Goal: Check status: Check status

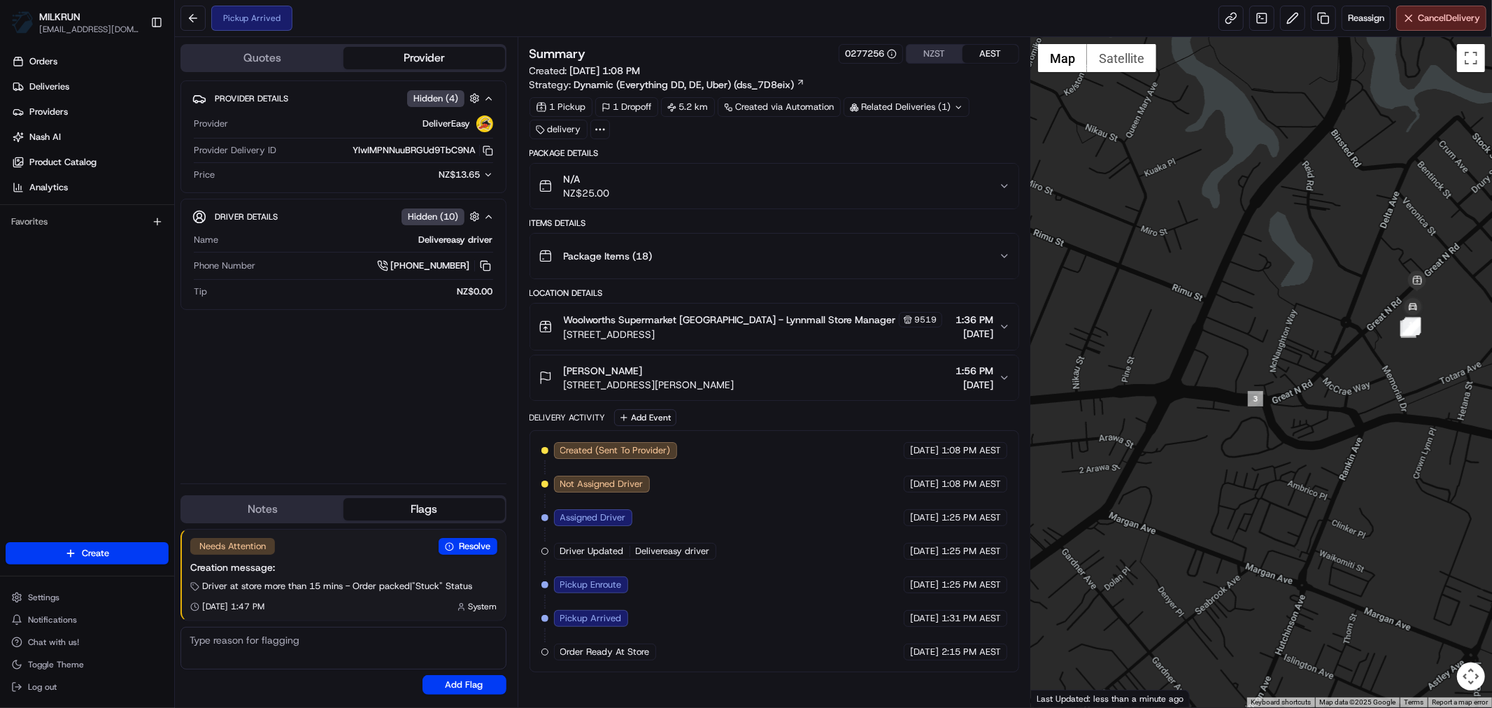
drag, startPoint x: 1424, startPoint y: 364, endPoint x: 1341, endPoint y: 422, distance: 101.9
click at [1345, 422] on div at bounding box center [1261, 372] width 461 height 670
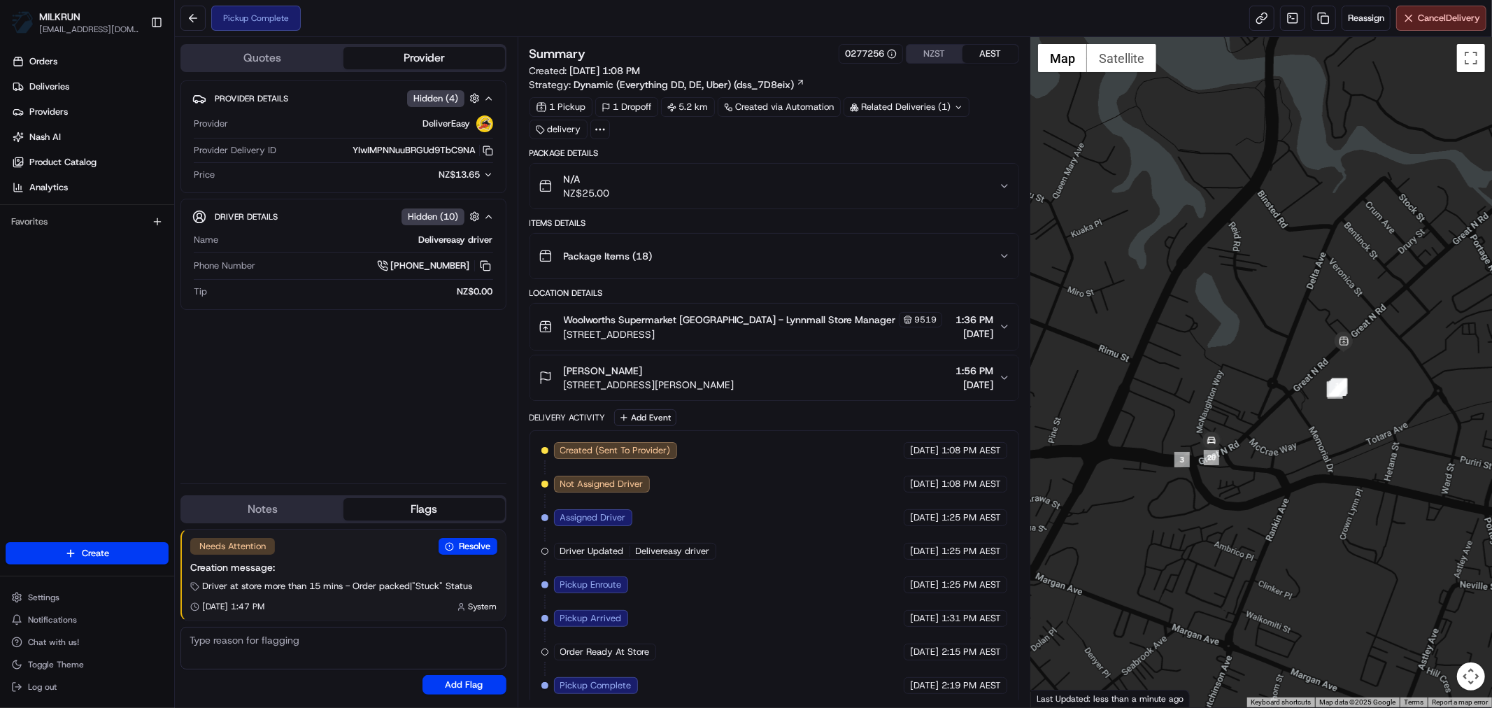
drag, startPoint x: 360, startPoint y: 401, endPoint x: 365, endPoint y: 393, distance: 9.7
click at [359, 399] on div "Provider Details Hidden ( 4 ) Provider DeliverEasy Provider Delivery ID YIwIMPN…" at bounding box center [343, 276] width 326 height 392
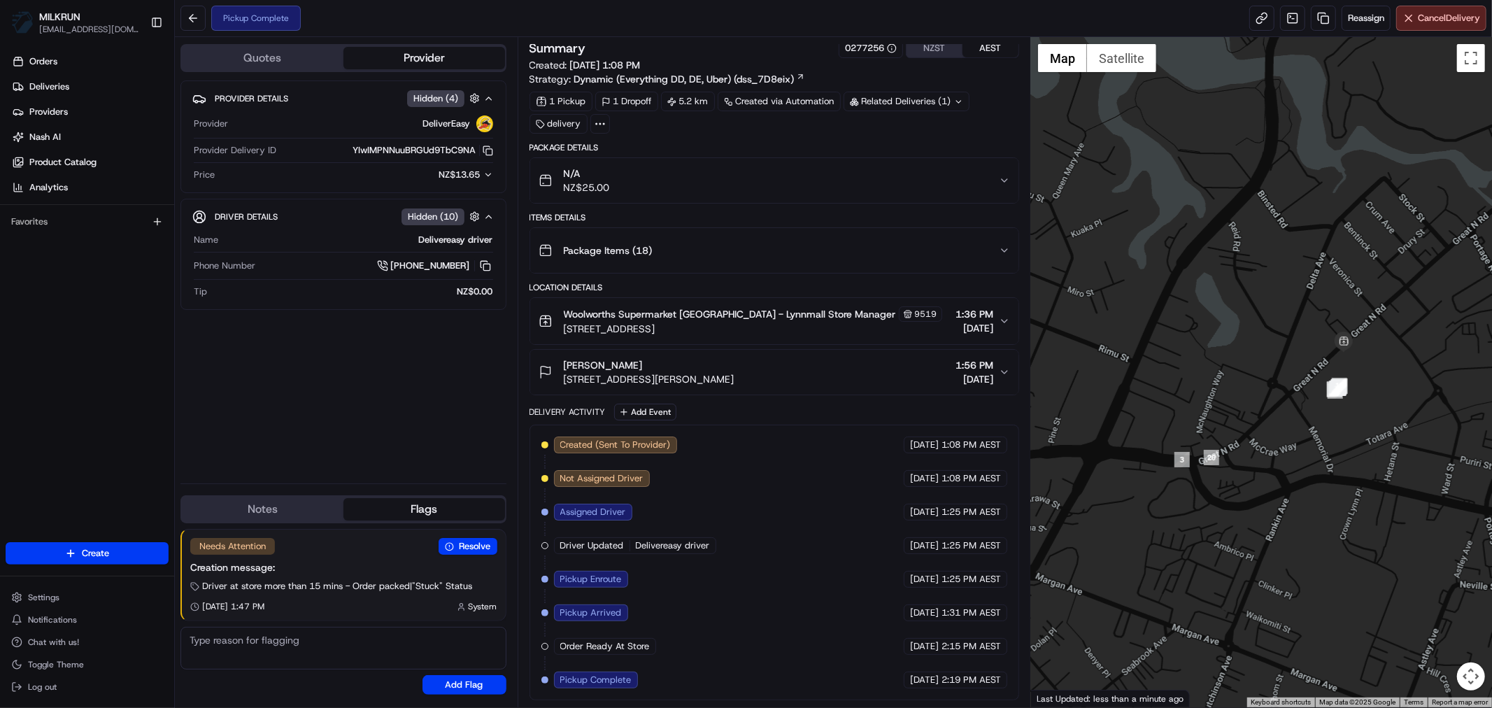
scroll to position [8, 0]
